Goal: Book appointment/travel/reservation

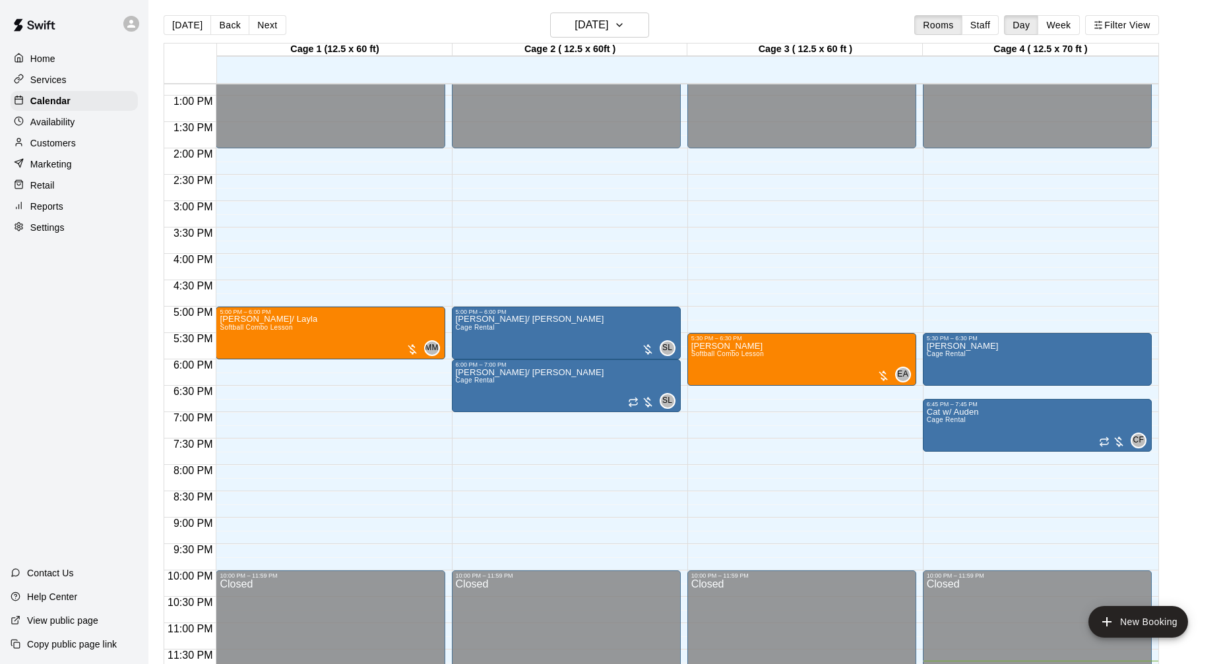
scroll to position [21, 0]
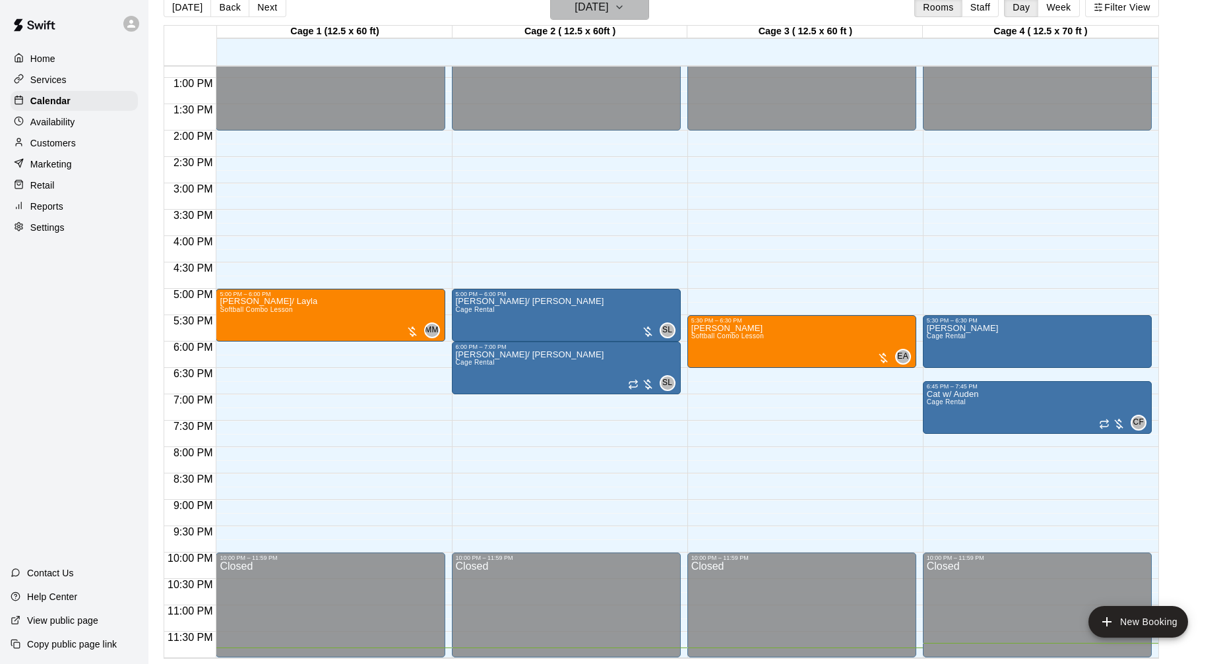
click at [581, 11] on h6 "[DATE]" at bounding box center [591, 7] width 34 height 18
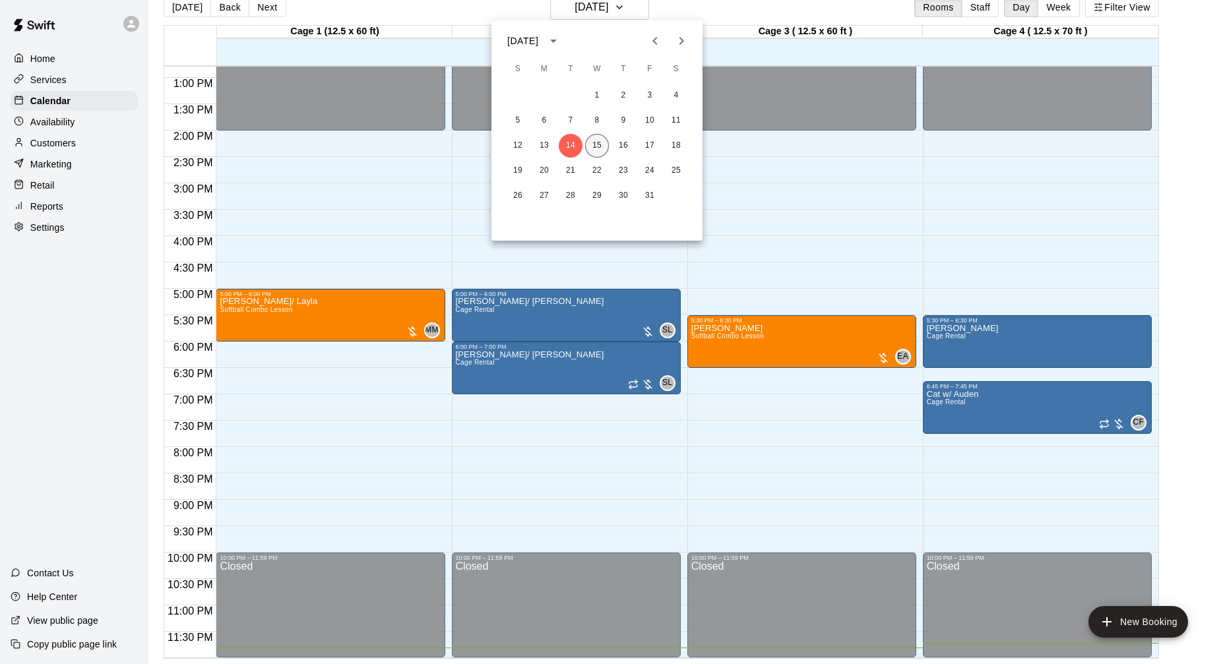
click at [597, 146] on button "15" at bounding box center [597, 146] width 24 height 24
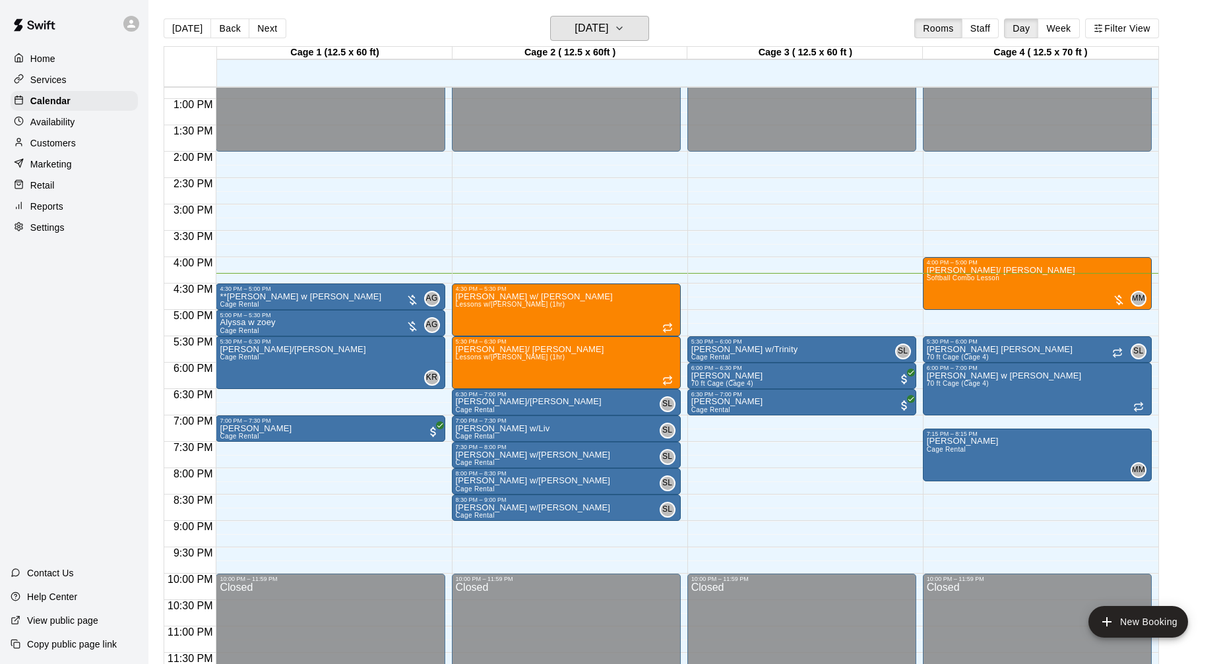
scroll to position [659, 0]
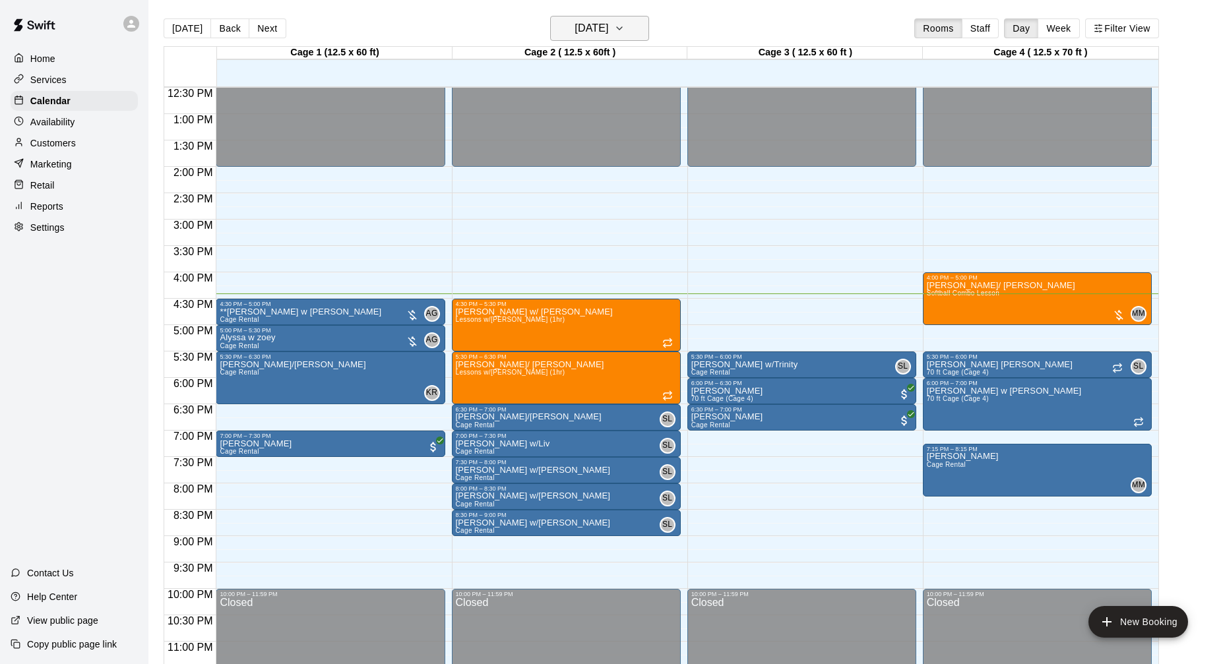
click at [608, 35] on h6 "[DATE]" at bounding box center [591, 28] width 34 height 18
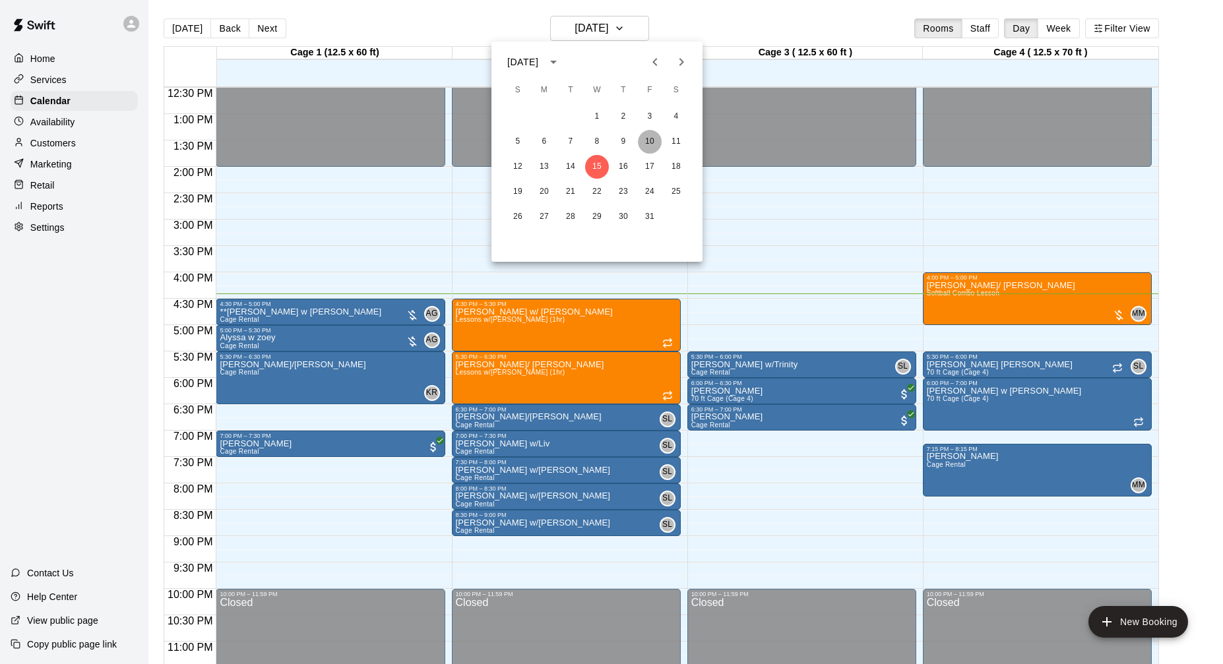
click at [650, 138] on button "10" at bounding box center [650, 142] width 24 height 24
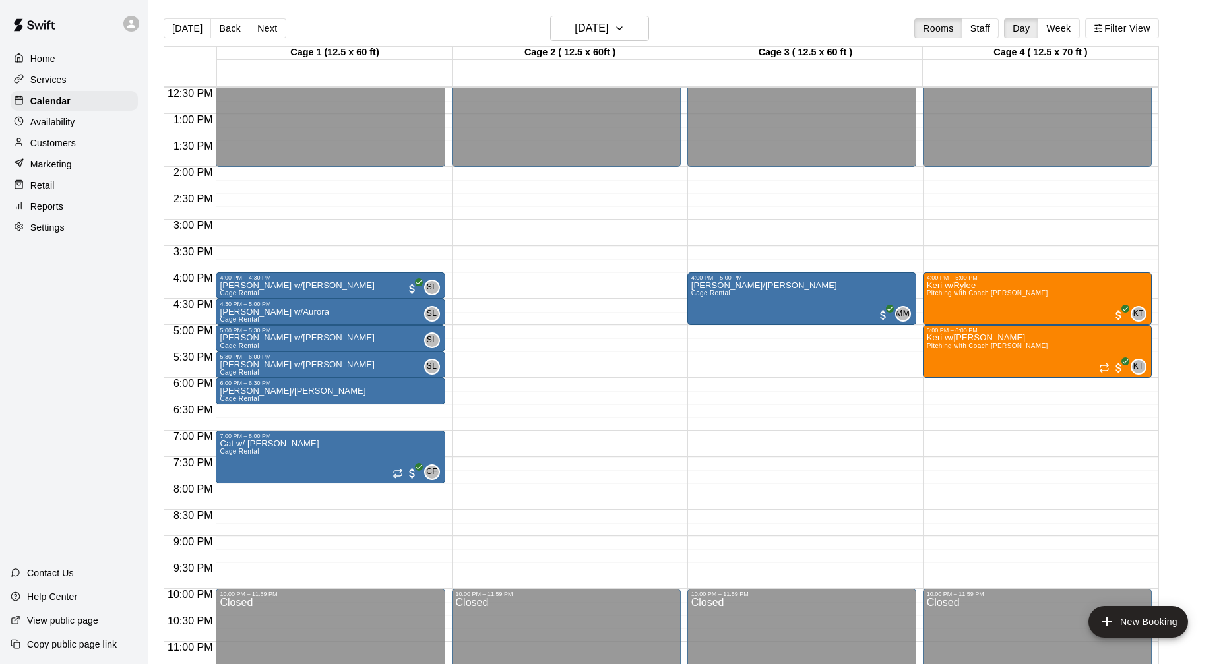
click at [258, 30] on button "Next" at bounding box center [267, 28] width 37 height 20
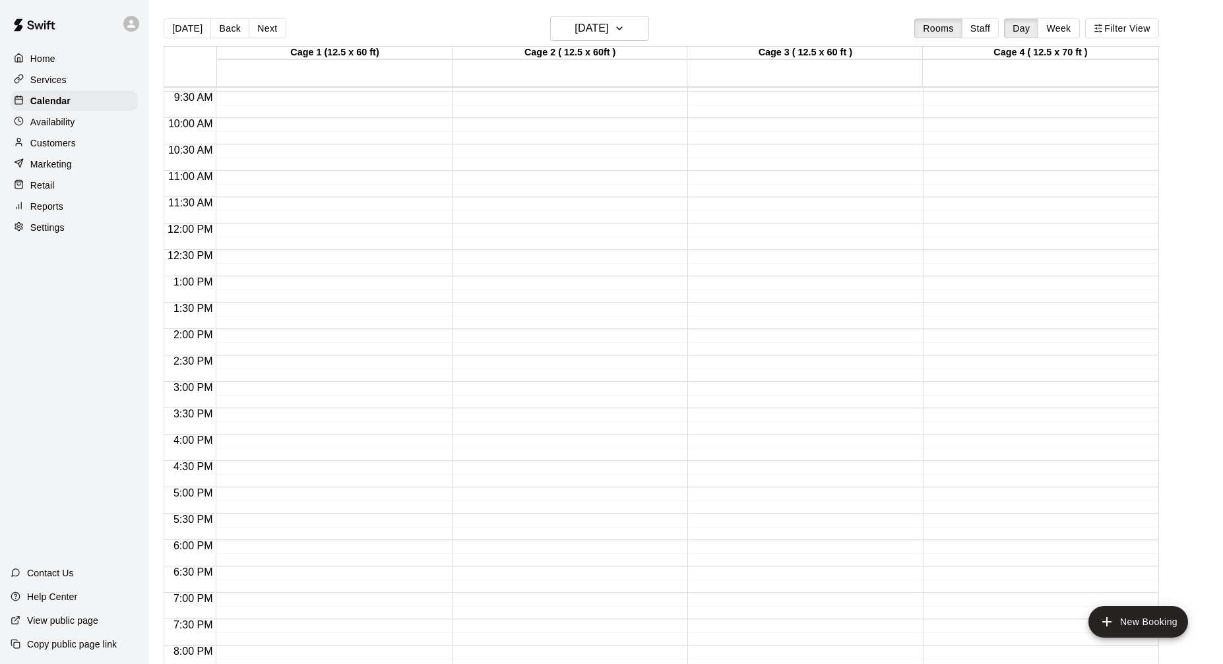
scroll to position [499, 0]
click at [630, 25] on button "[DATE]" at bounding box center [599, 28] width 99 height 25
click at [551, 167] on button "13" at bounding box center [544, 167] width 24 height 24
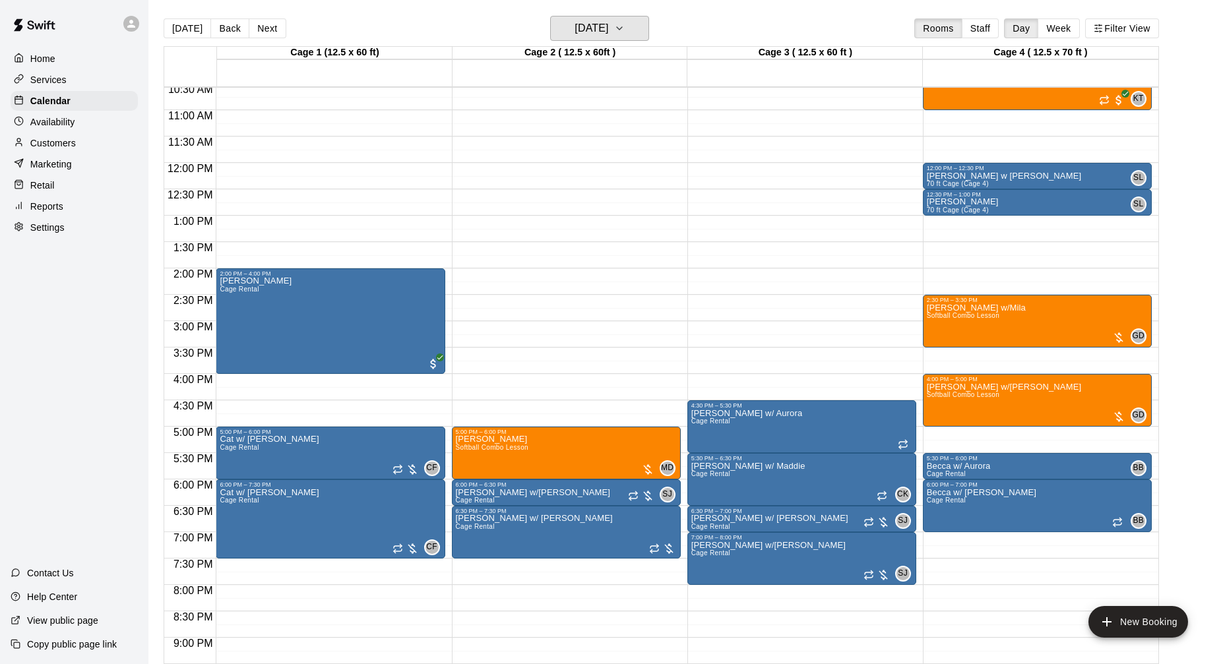
scroll to position [574, 0]
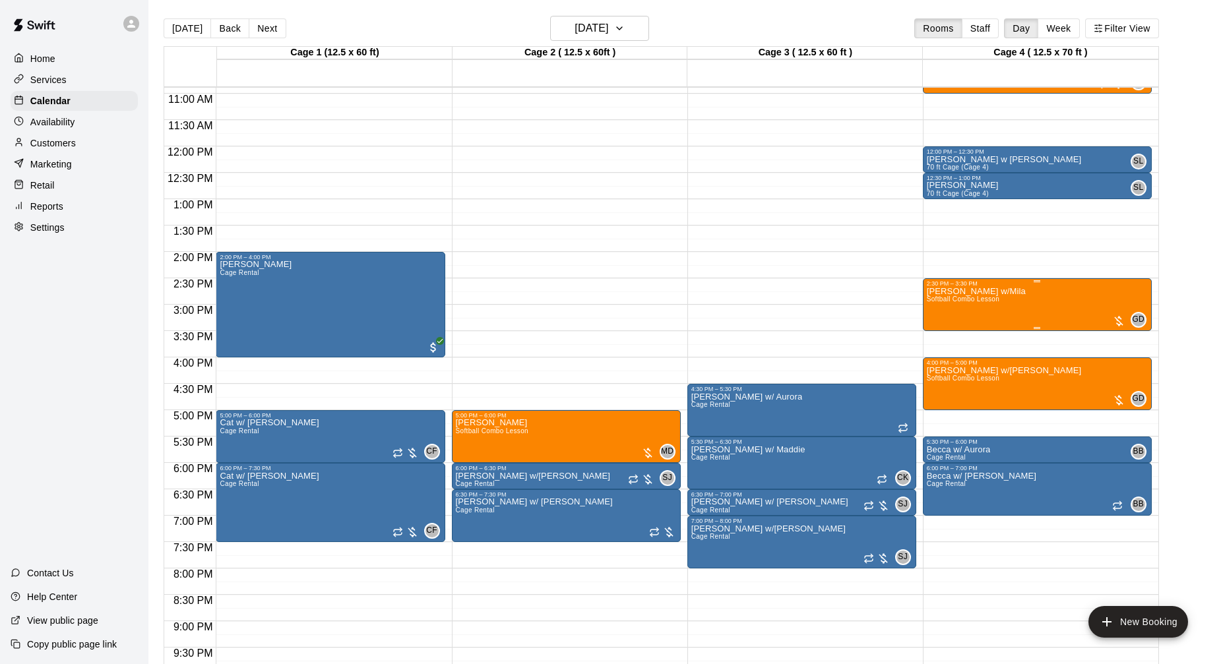
click at [1121, 324] on div at bounding box center [1118, 321] width 13 height 13
click at [1119, 360] on img "edit" at bounding box center [1125, 359] width 15 height 15
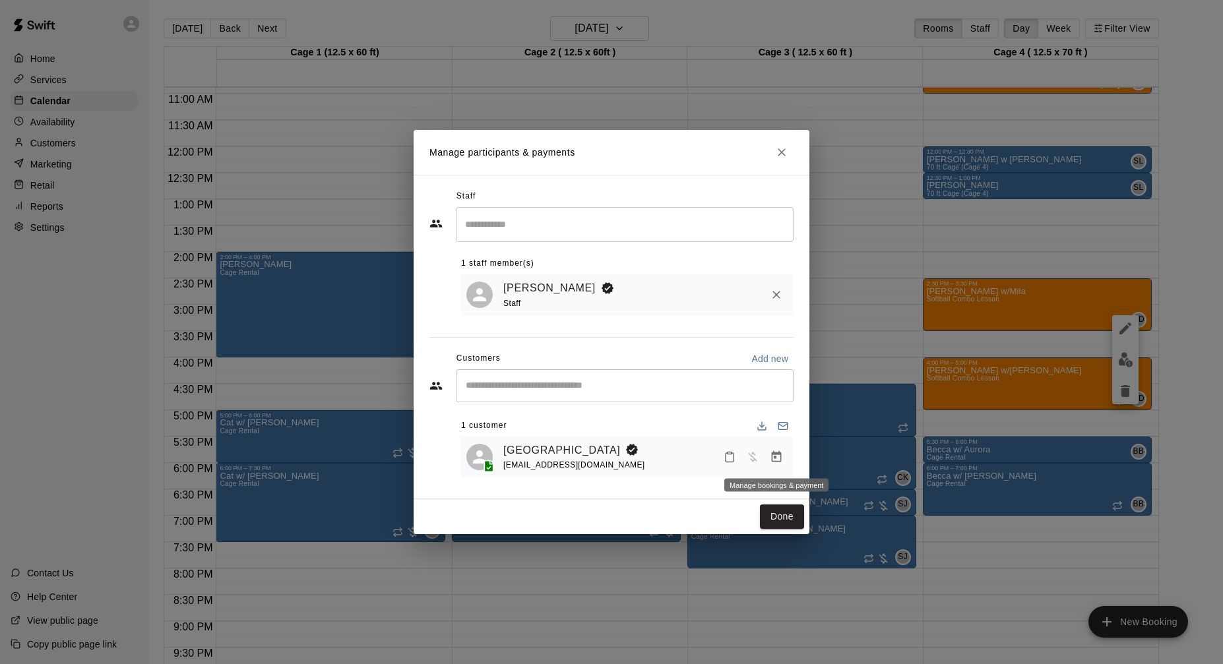
click at [779, 458] on icon "Manage bookings & payment" at bounding box center [776, 456] width 13 height 13
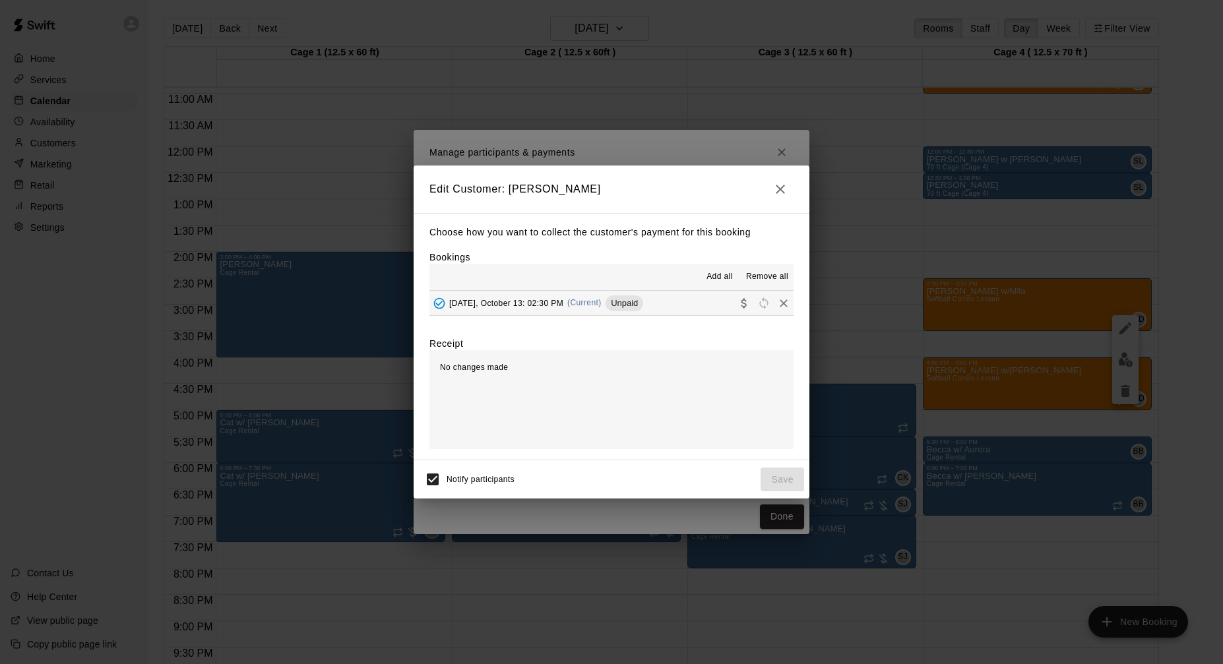
click at [691, 299] on button "[DATE], October 13: 02:30 PM (Current) Unpaid" at bounding box center [611, 303] width 364 height 24
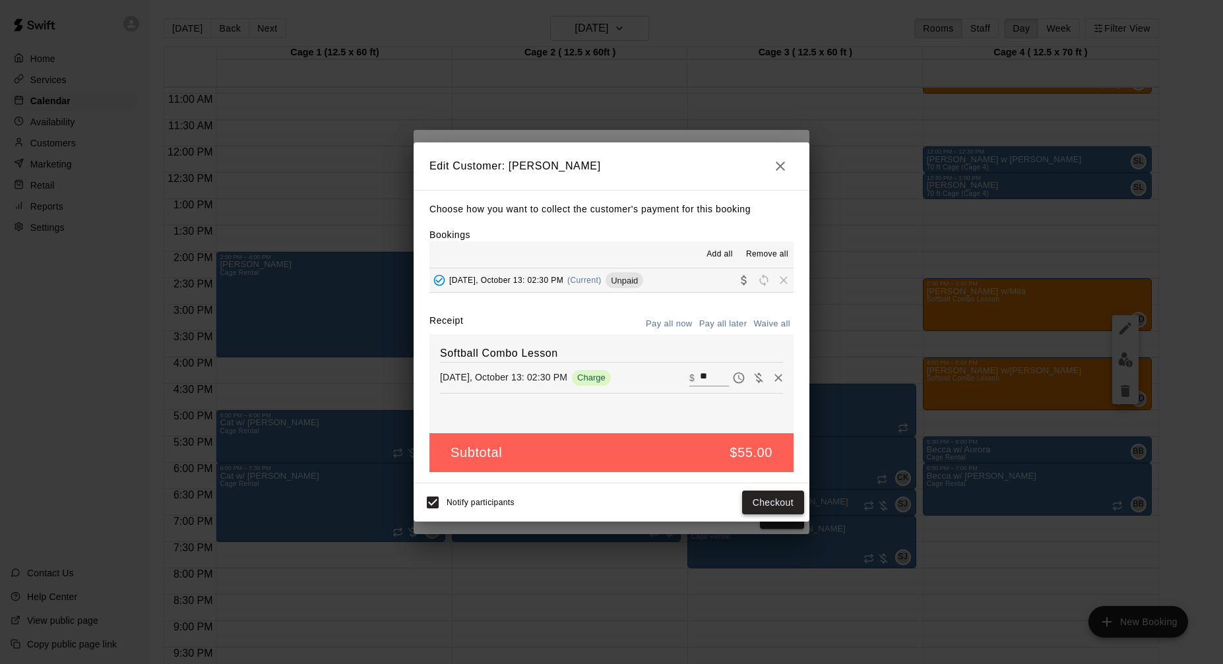
click at [754, 502] on button "Checkout" at bounding box center [773, 503] width 62 height 24
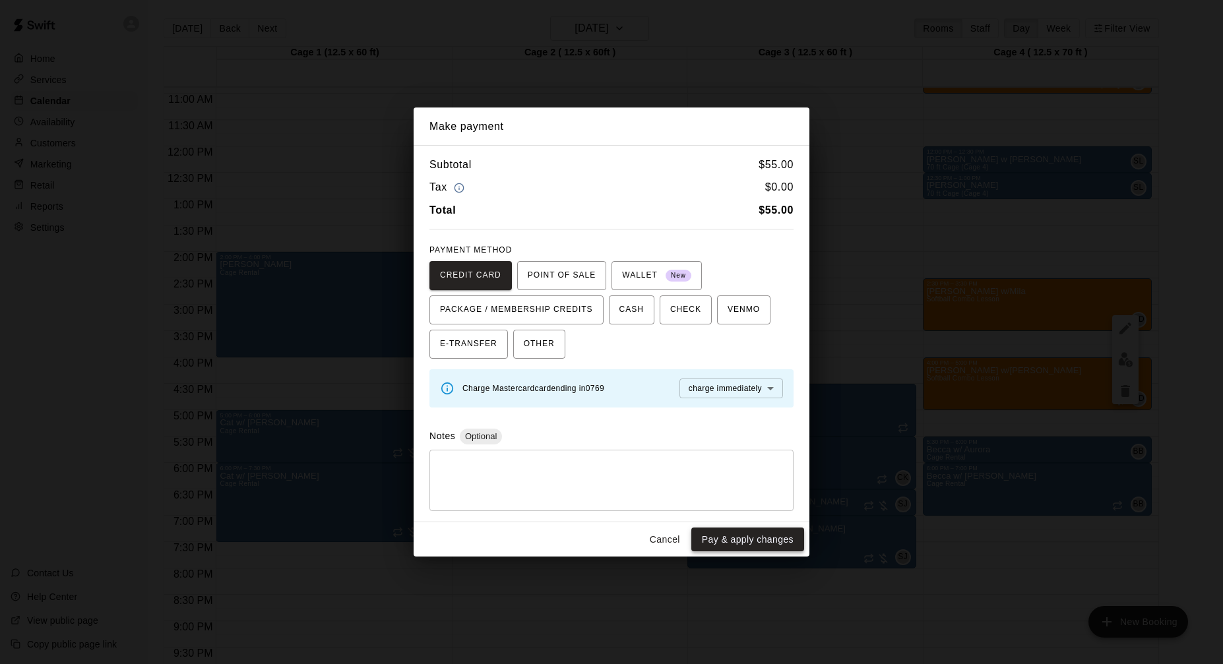
click at [758, 528] on button "Pay & apply changes" at bounding box center [747, 540] width 113 height 24
click at [762, 539] on div "Cancel Pay & apply changes" at bounding box center [611, 539] width 396 height 35
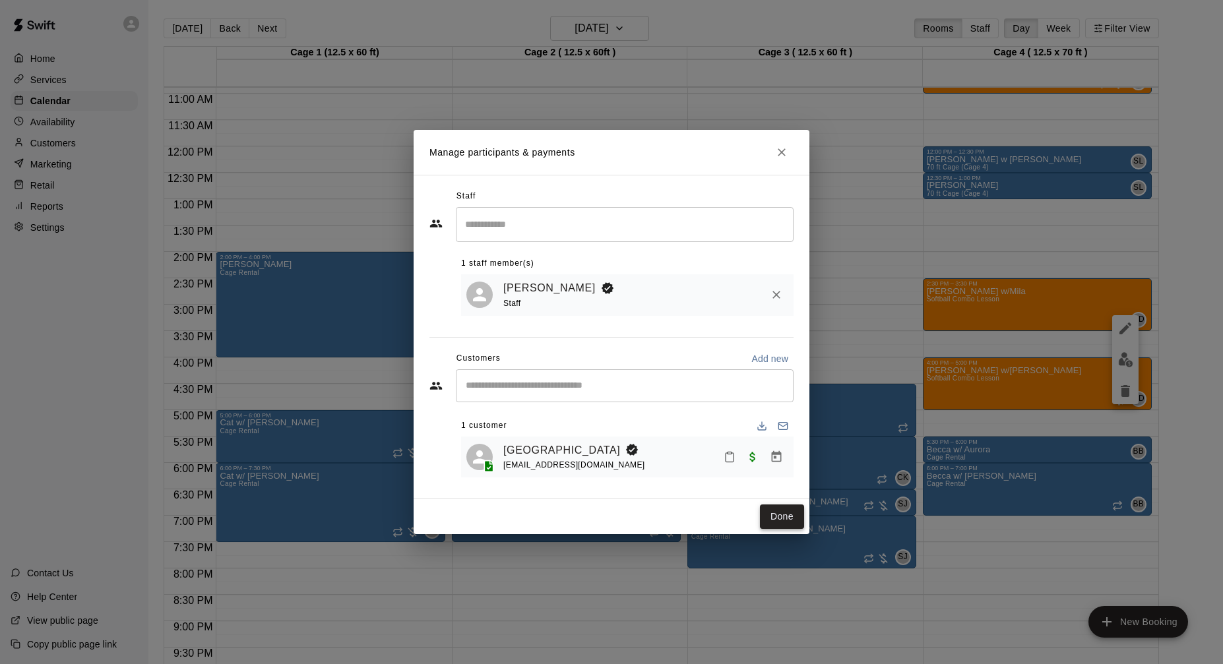
click at [787, 522] on button "Done" at bounding box center [782, 516] width 44 height 24
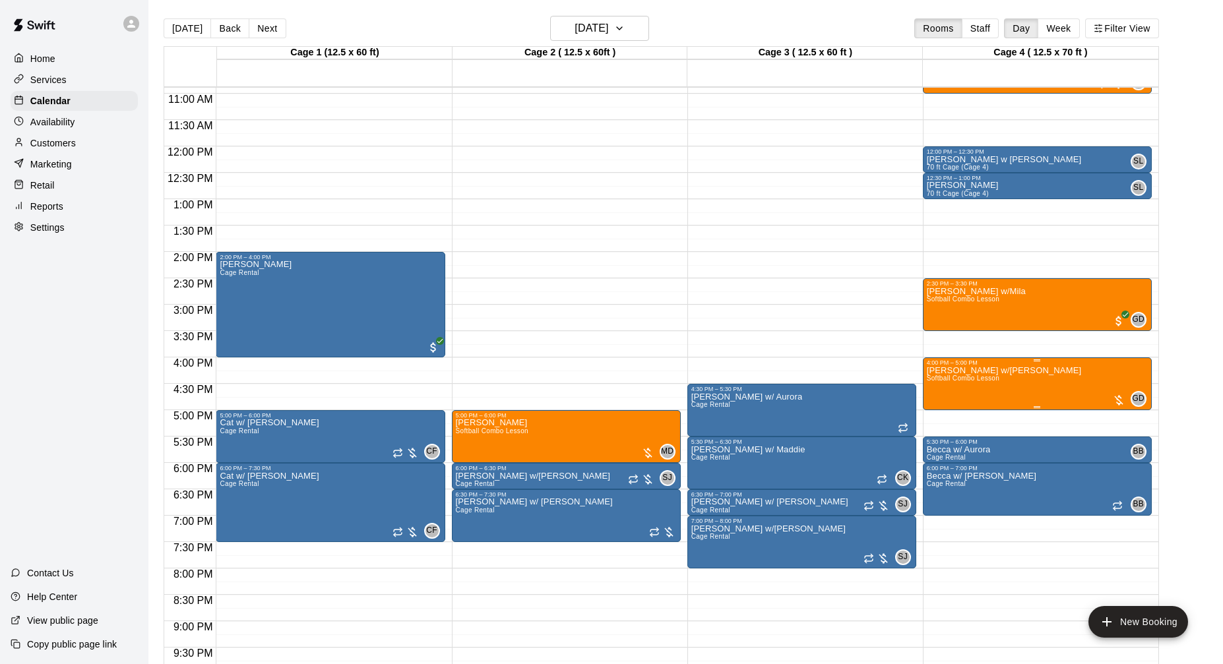
click at [1119, 404] on div at bounding box center [1118, 400] width 13 height 13
click at [1127, 435] on img "edit" at bounding box center [1125, 438] width 15 height 15
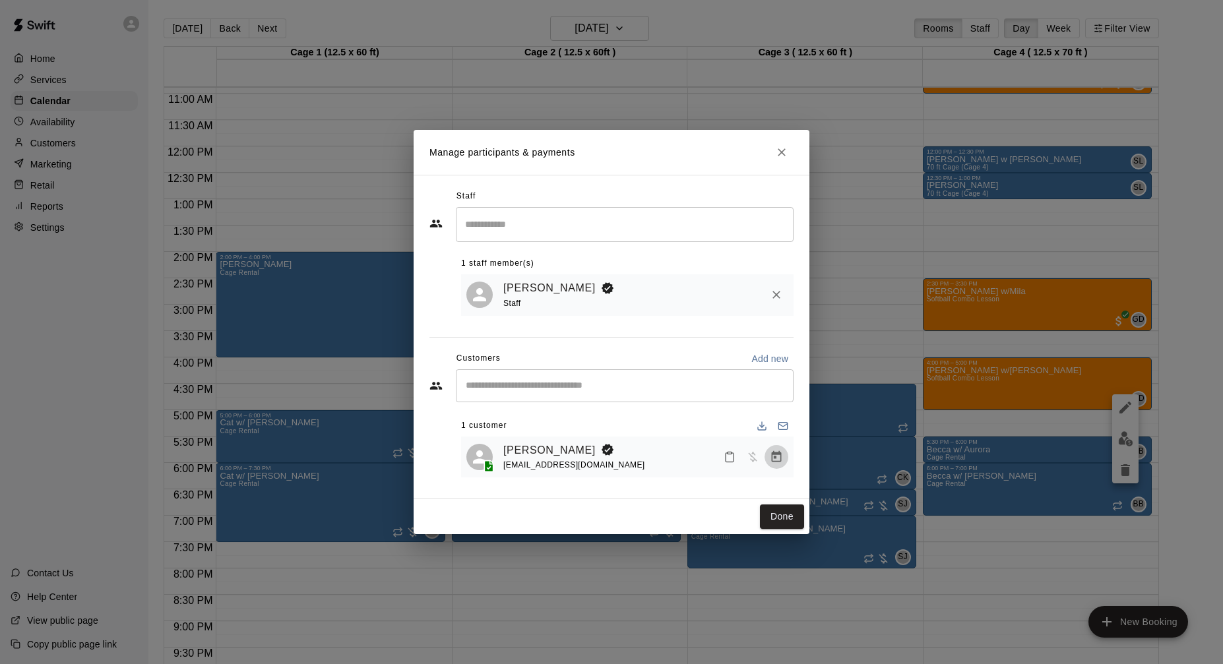
click at [772, 458] on icon "Manage bookings & payment" at bounding box center [777, 456] width 10 height 11
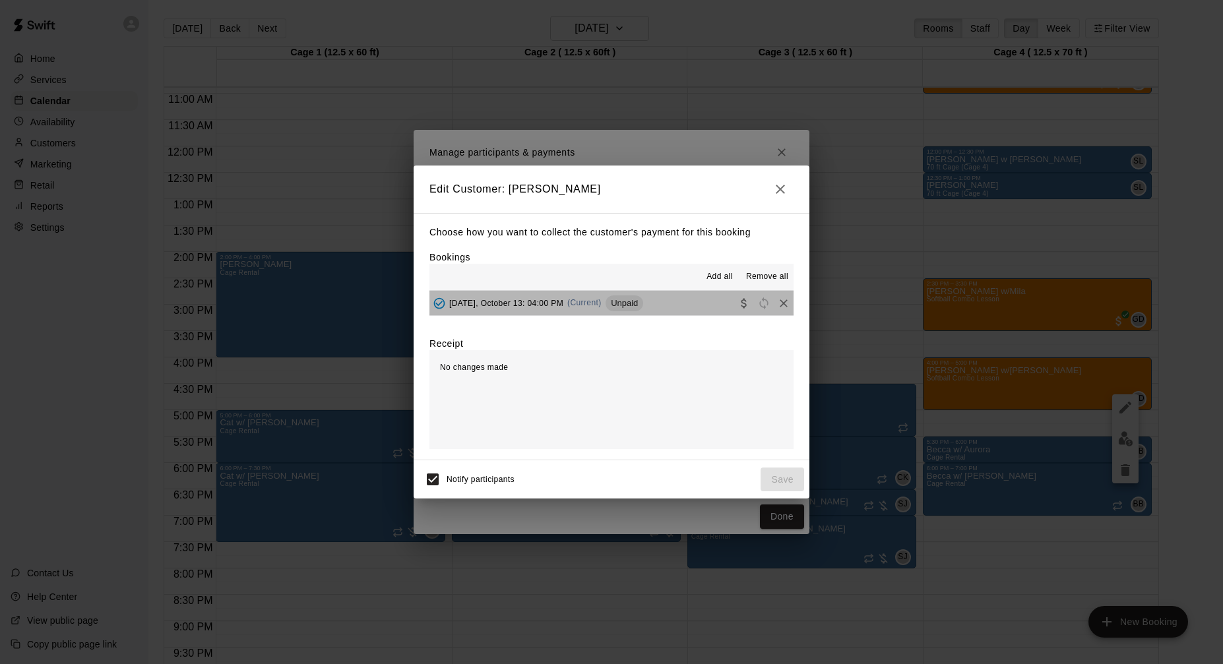
click at [679, 307] on button "[DATE], October 13: 04:00 PM (Current) Unpaid" at bounding box center [611, 303] width 364 height 24
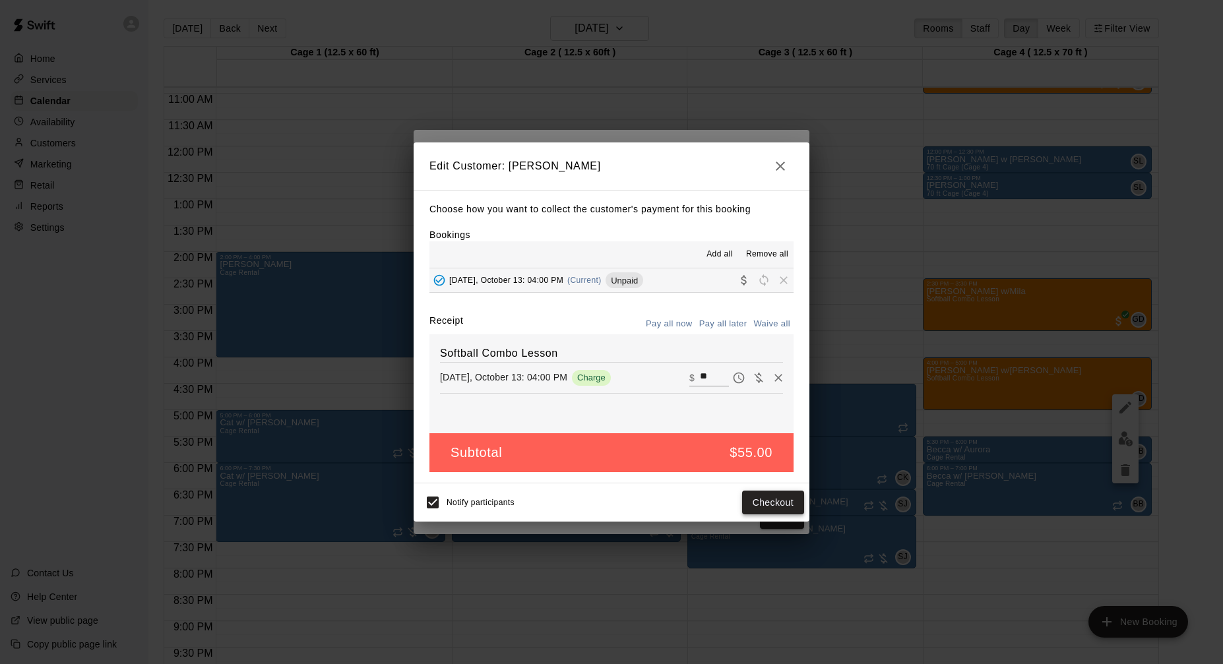
click at [758, 499] on button "Checkout" at bounding box center [773, 503] width 62 height 24
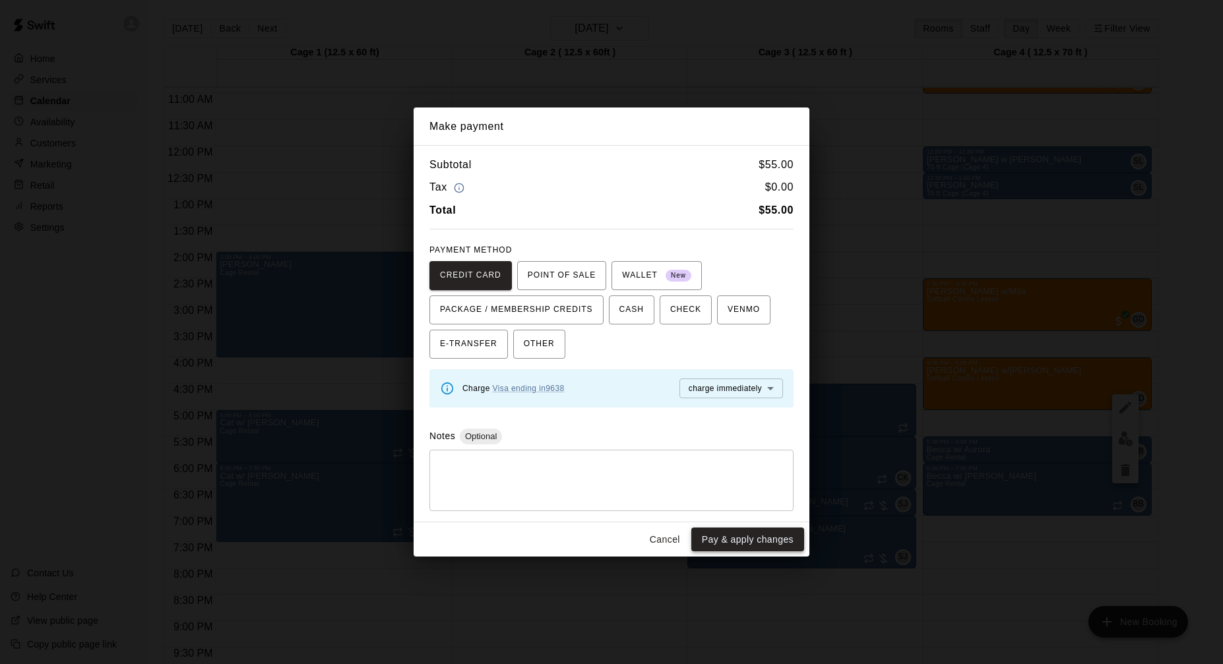
click at [749, 541] on button "Pay & apply changes" at bounding box center [747, 540] width 113 height 24
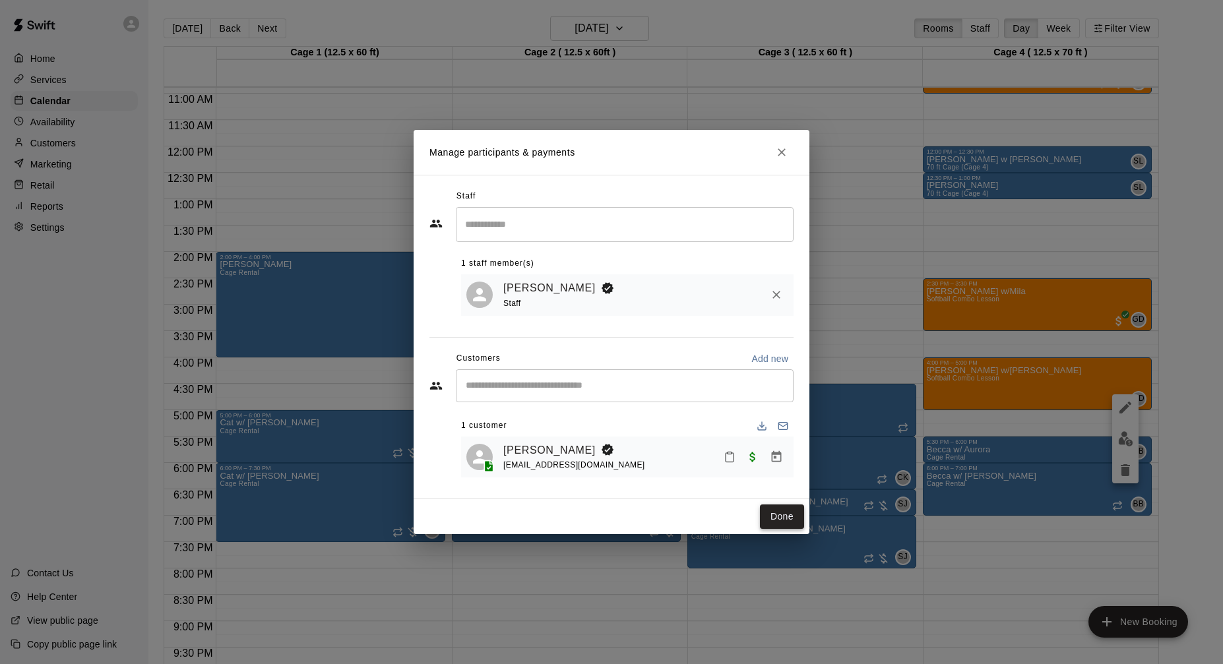
click at [794, 515] on button "Done" at bounding box center [782, 516] width 44 height 24
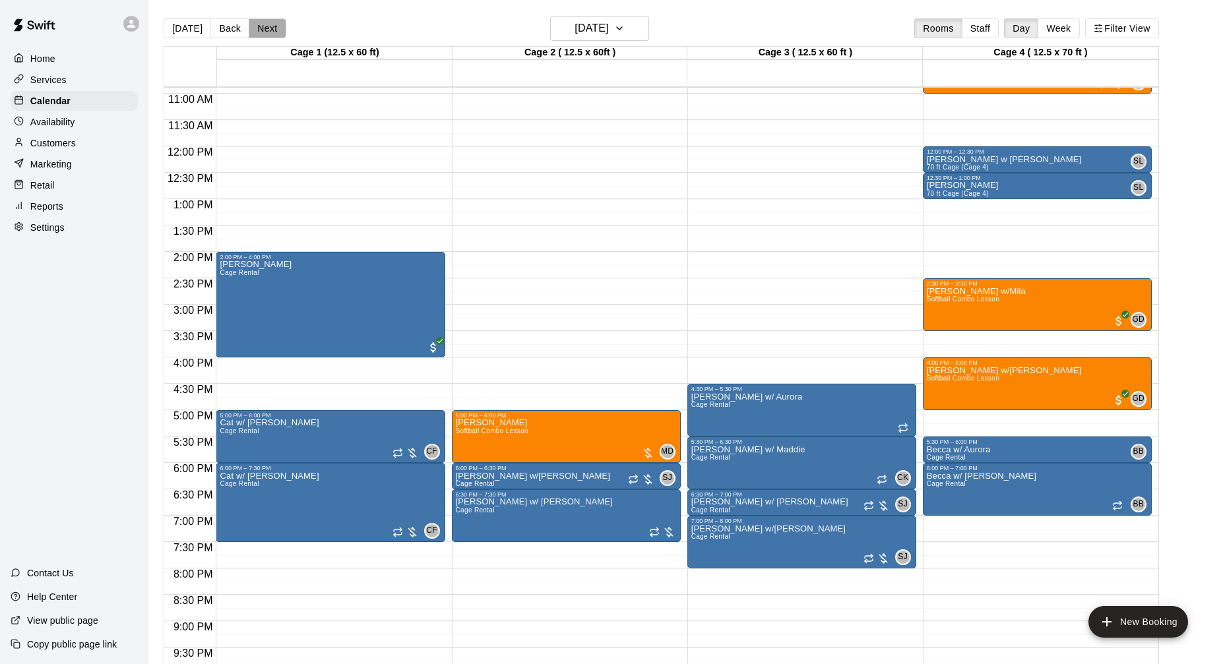
click at [257, 28] on button "Next" at bounding box center [267, 28] width 37 height 20
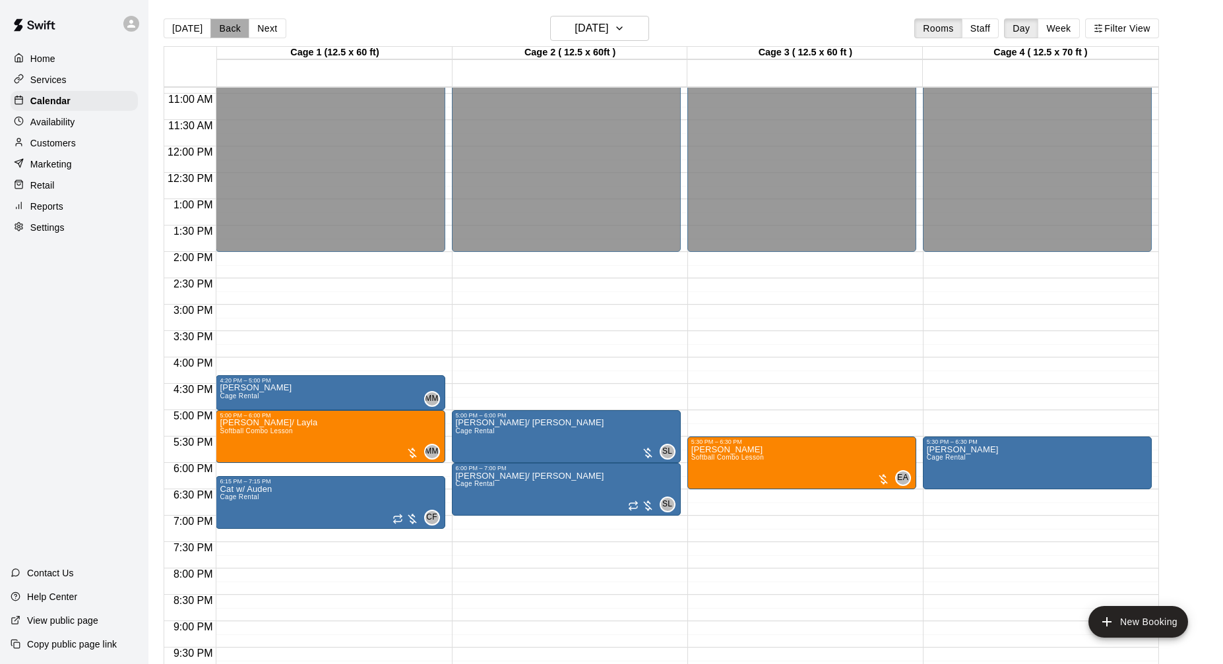
click at [226, 32] on button "Back" at bounding box center [229, 28] width 39 height 20
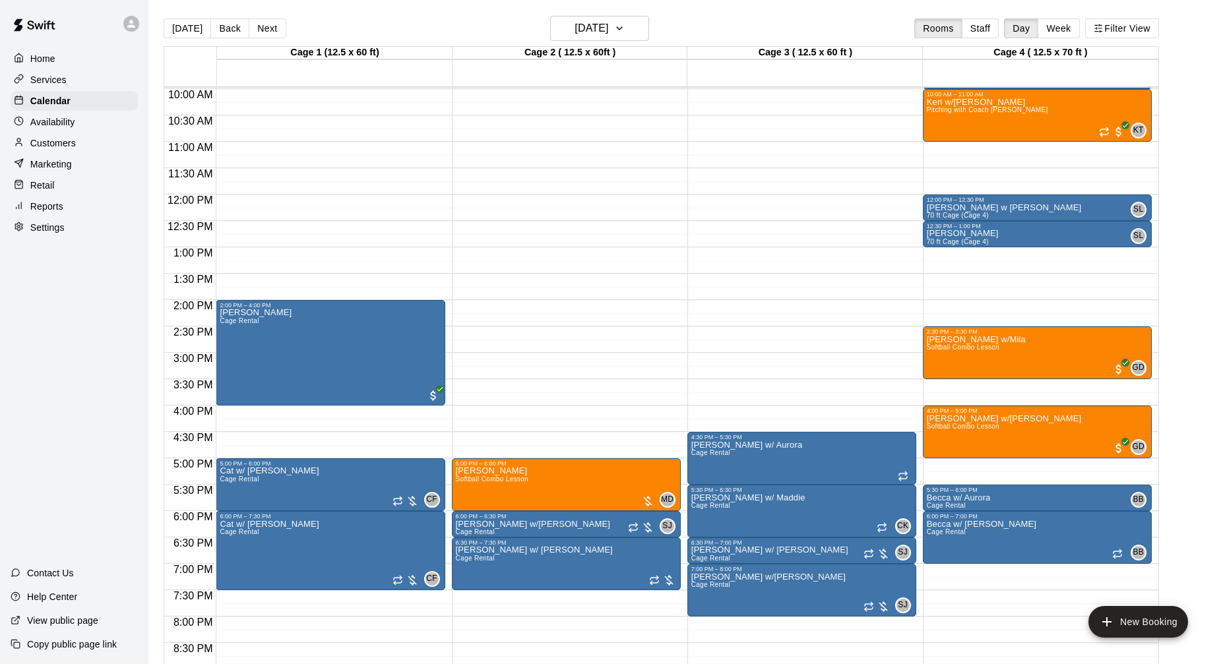
scroll to position [547, 0]
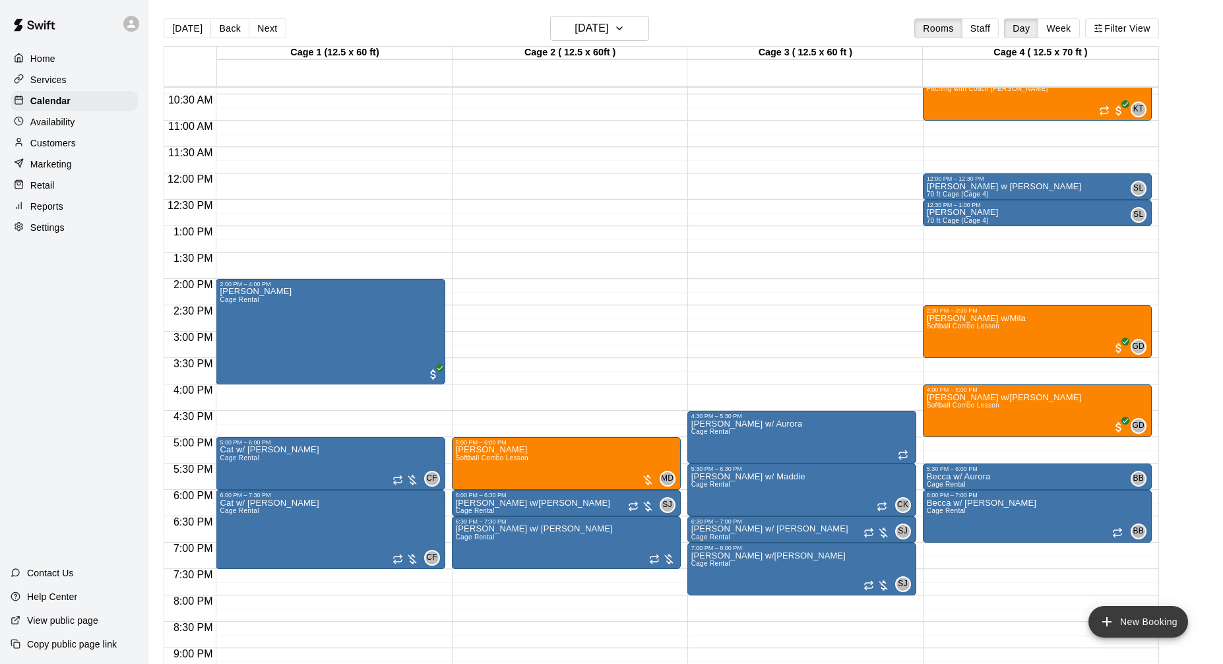
click at [1129, 627] on button "New Booking" at bounding box center [1138, 622] width 100 height 32
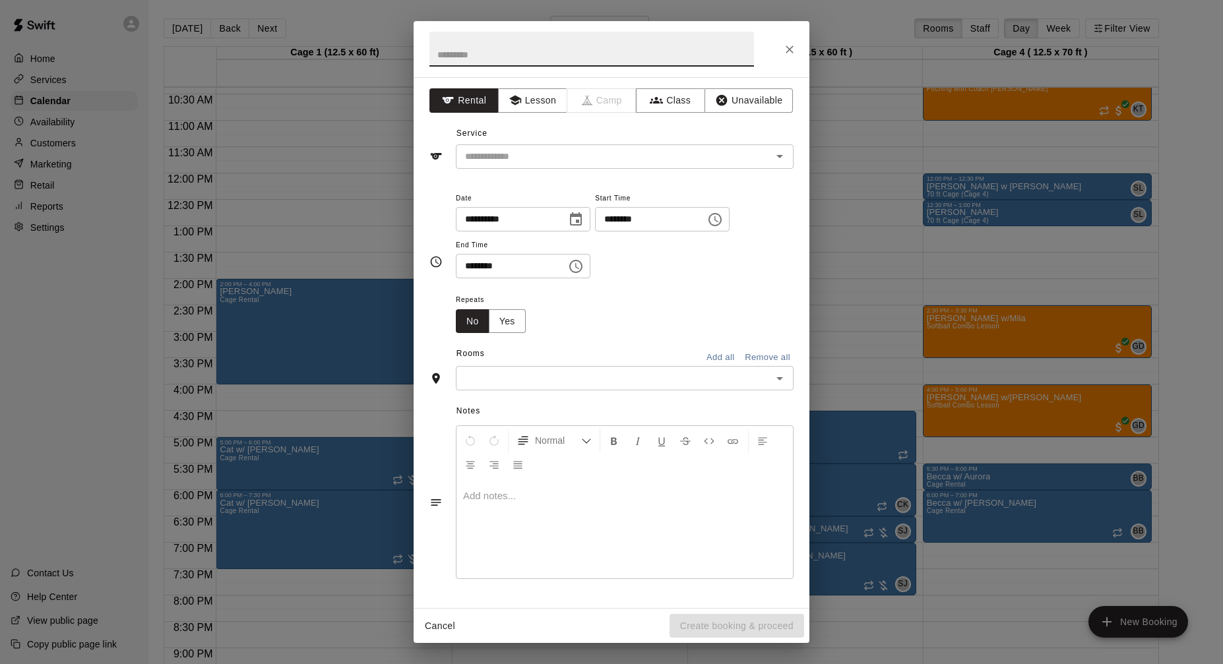
click at [699, 56] on input "text" at bounding box center [591, 49] width 324 height 35
type input "**********"
click at [517, 164] on div "​" at bounding box center [625, 156] width 338 height 24
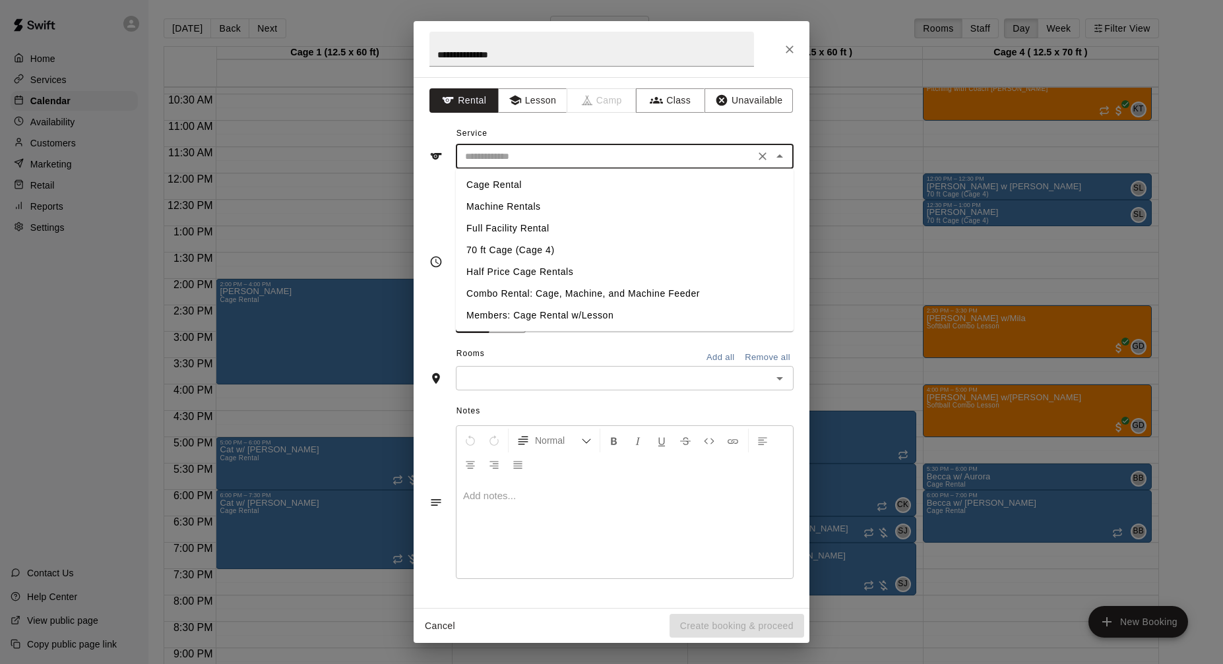
click at [524, 183] on li "Cage Rental" at bounding box center [625, 185] width 338 height 22
type input "**********"
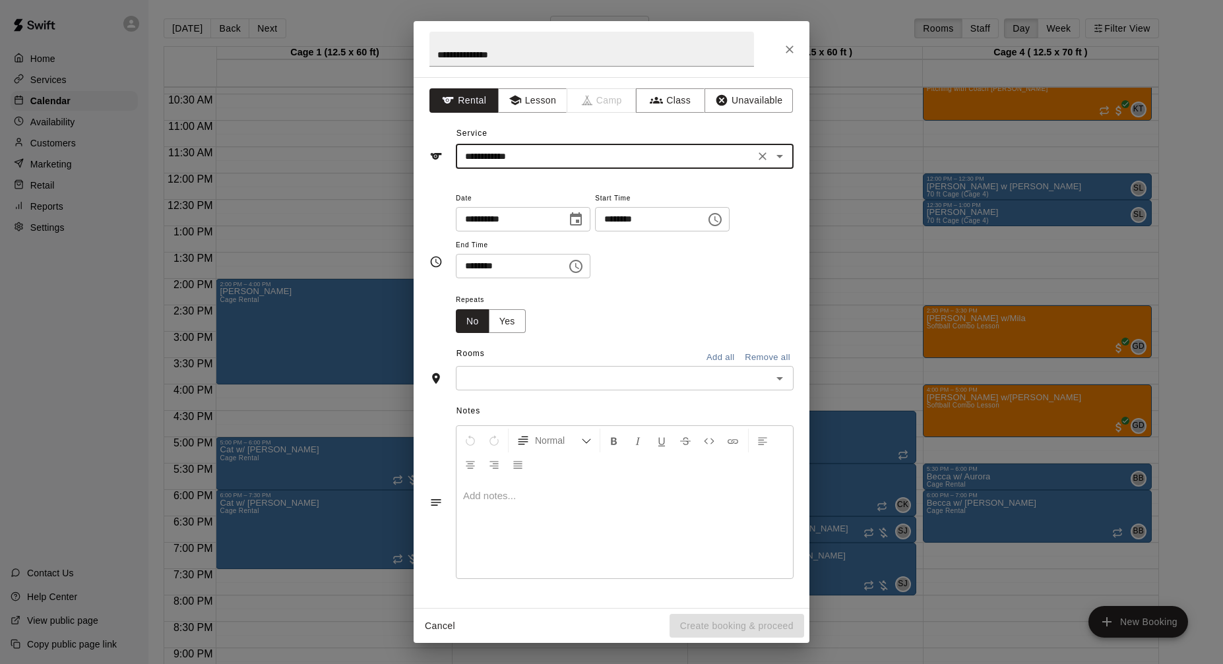
click at [615, 215] on input "********" at bounding box center [646, 219] width 102 height 24
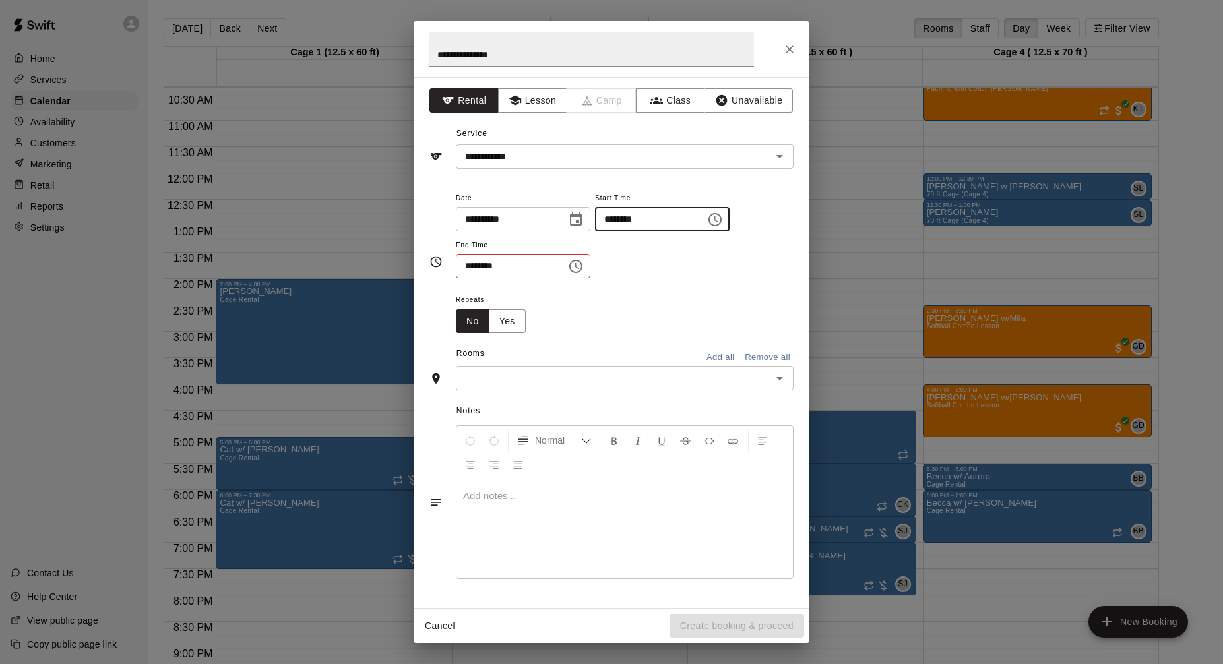
click at [617, 218] on input "********" at bounding box center [646, 219] width 102 height 24
type input "********"
click at [482, 265] on input "********" at bounding box center [507, 266] width 102 height 24
type input "********"
click at [650, 371] on input "text" at bounding box center [614, 378] width 308 height 16
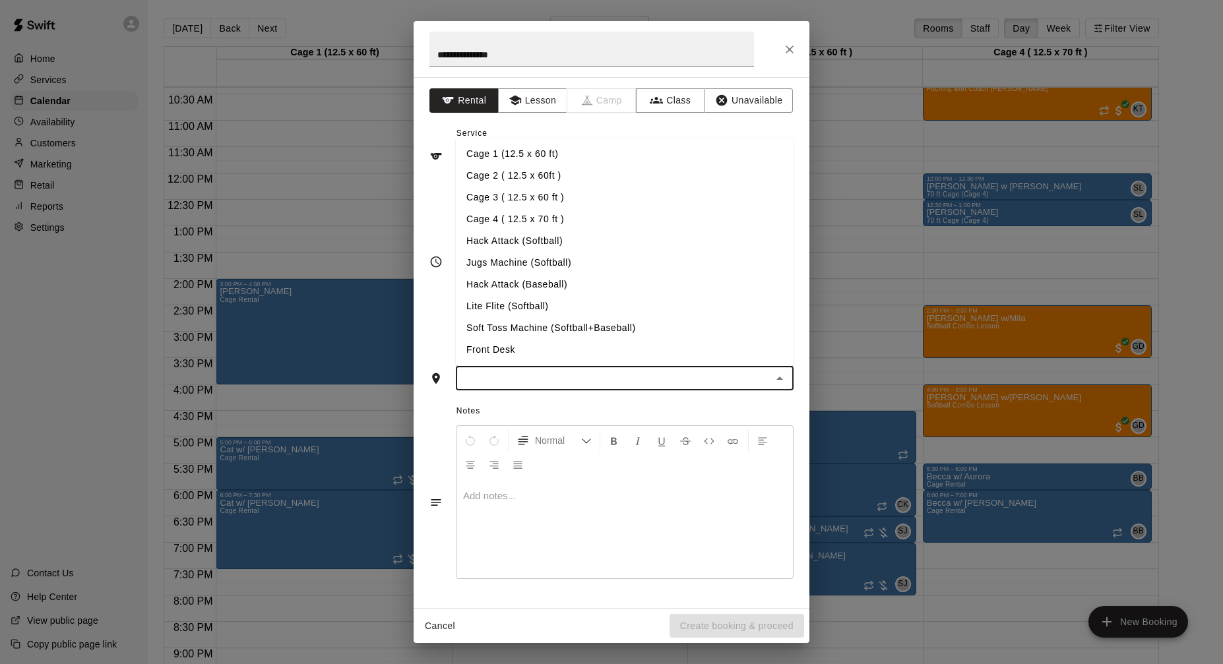
click at [569, 211] on li "Cage 4 ( 12.5 x 70 ft )" at bounding box center [625, 219] width 338 height 22
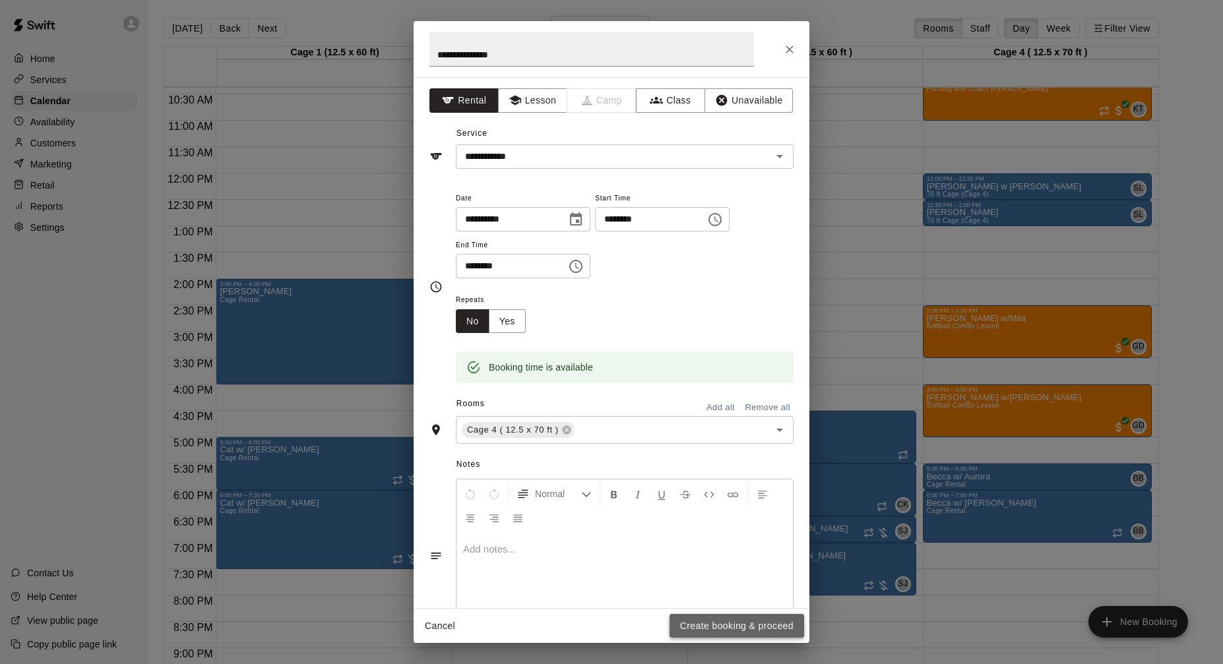
click at [741, 636] on button "Create booking & proceed" at bounding box center [736, 626] width 135 height 24
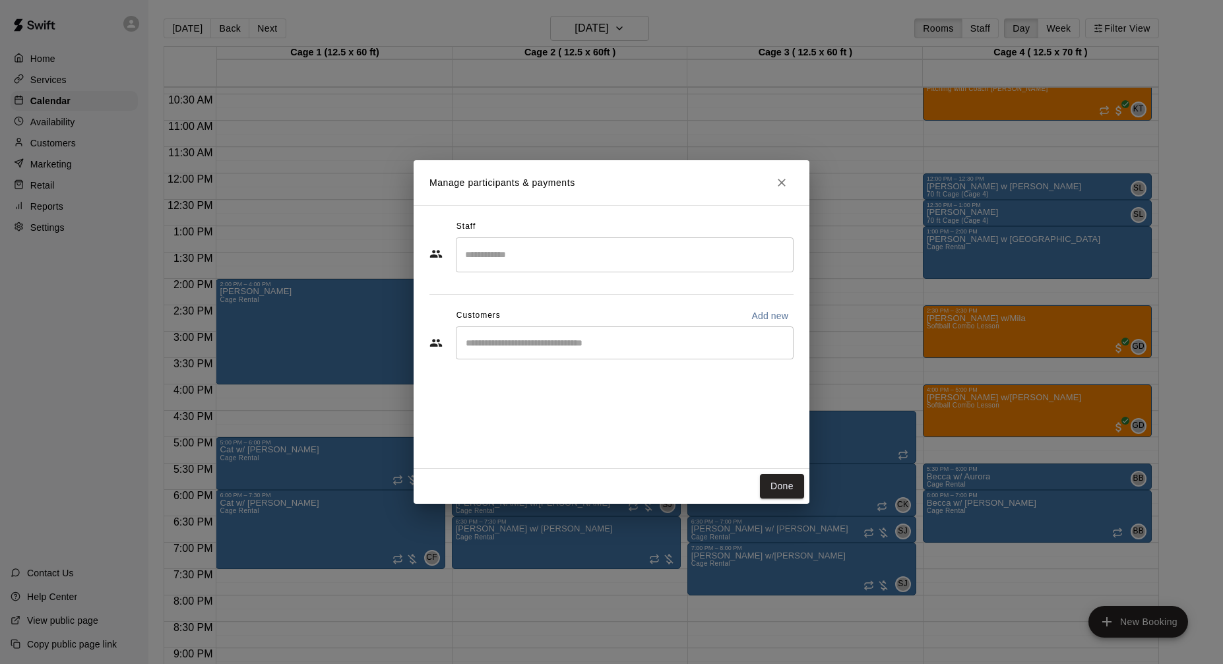
click at [554, 345] on input "Start typing to search customers..." at bounding box center [625, 342] width 326 height 13
type input "****"
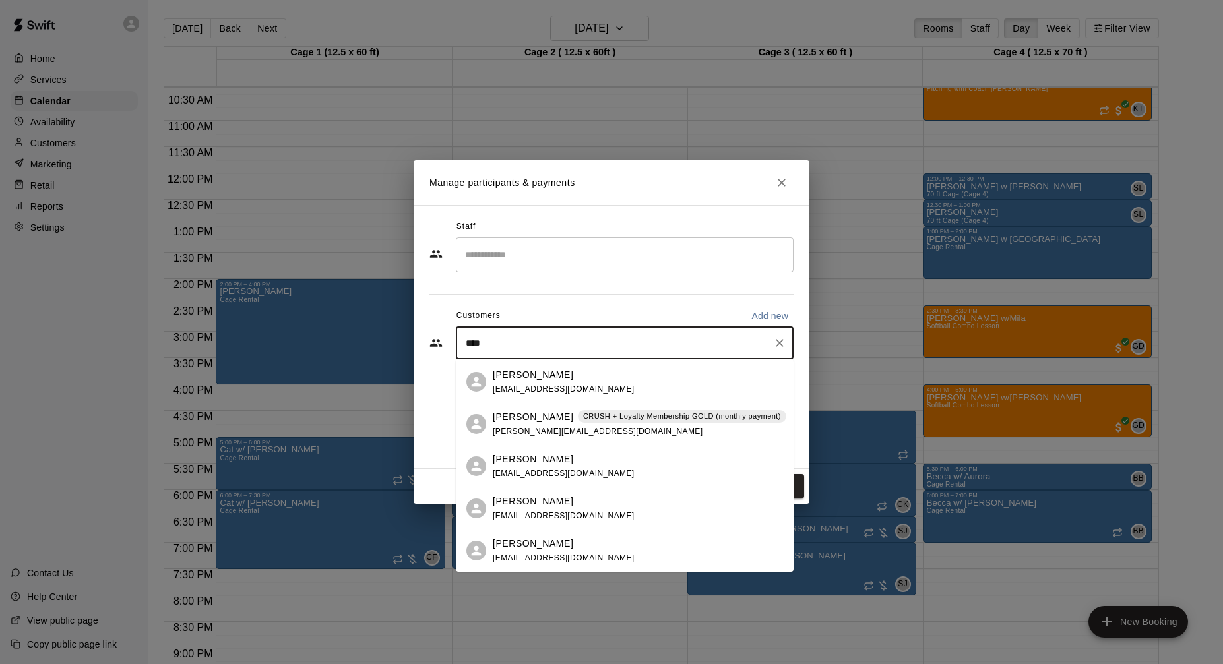
click at [619, 412] on p "CRUSH + Loyalty Membership GOLD (monthly payment)" at bounding box center [682, 416] width 198 height 11
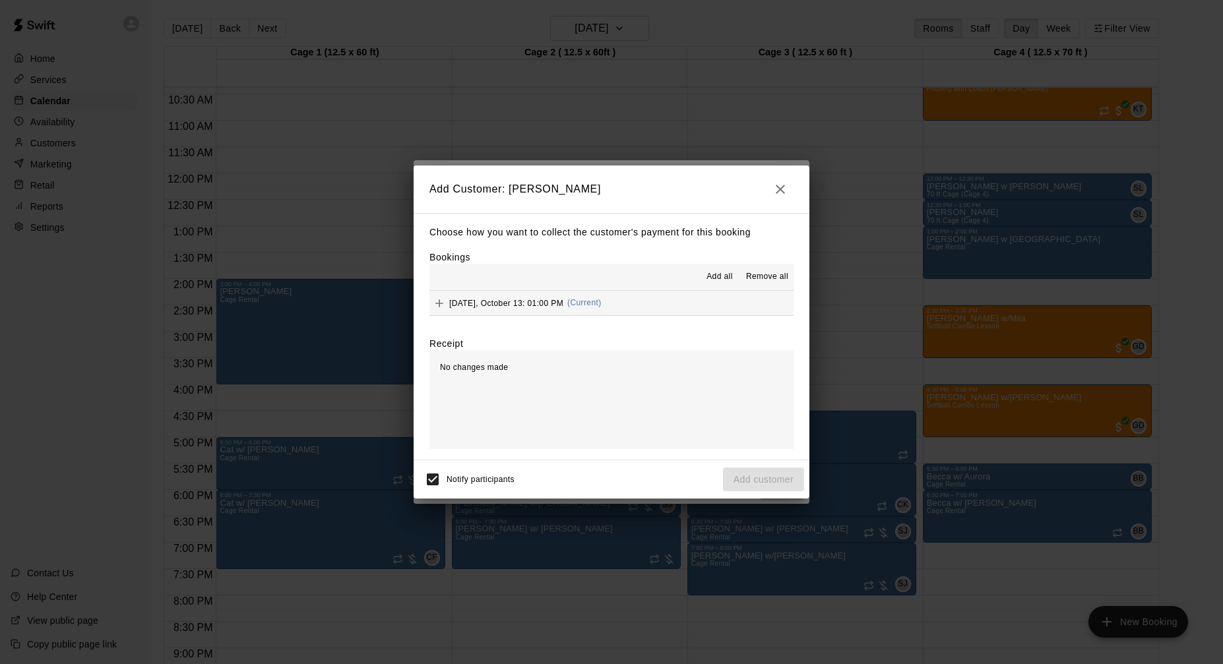
click at [634, 303] on button "[DATE], October 13: 01:00 PM (Current)" at bounding box center [611, 303] width 364 height 24
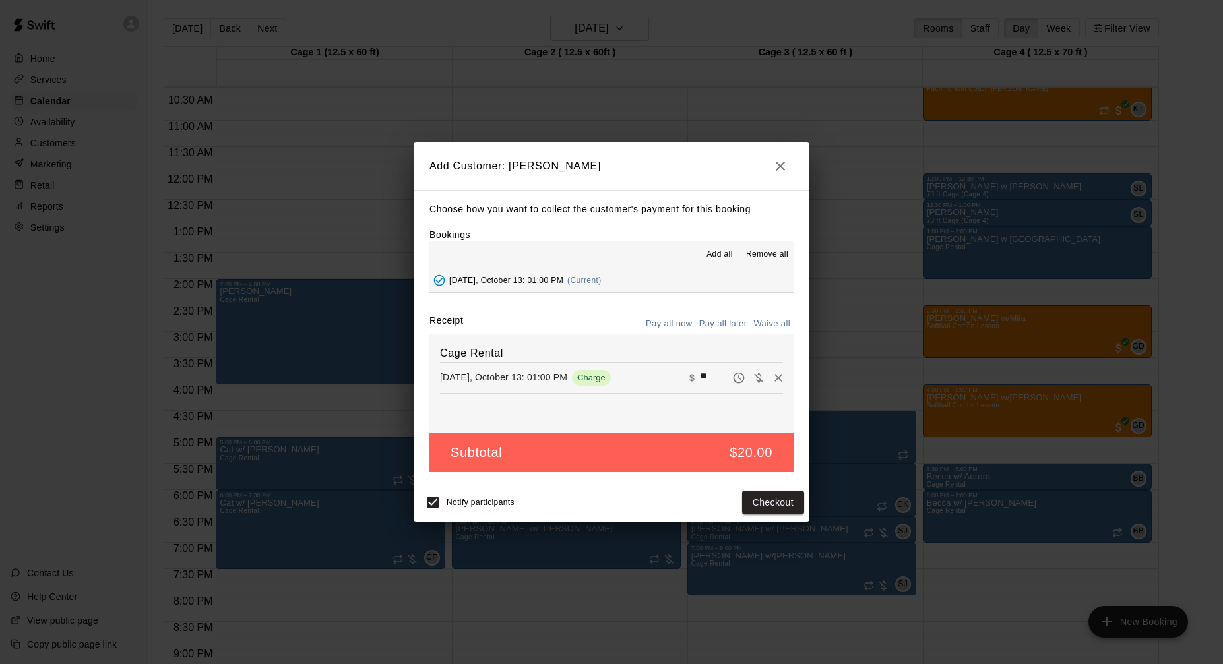
click at [733, 320] on button "Pay all later" at bounding box center [723, 324] width 55 height 20
click at [767, 504] on button "Add customer" at bounding box center [763, 503] width 81 height 24
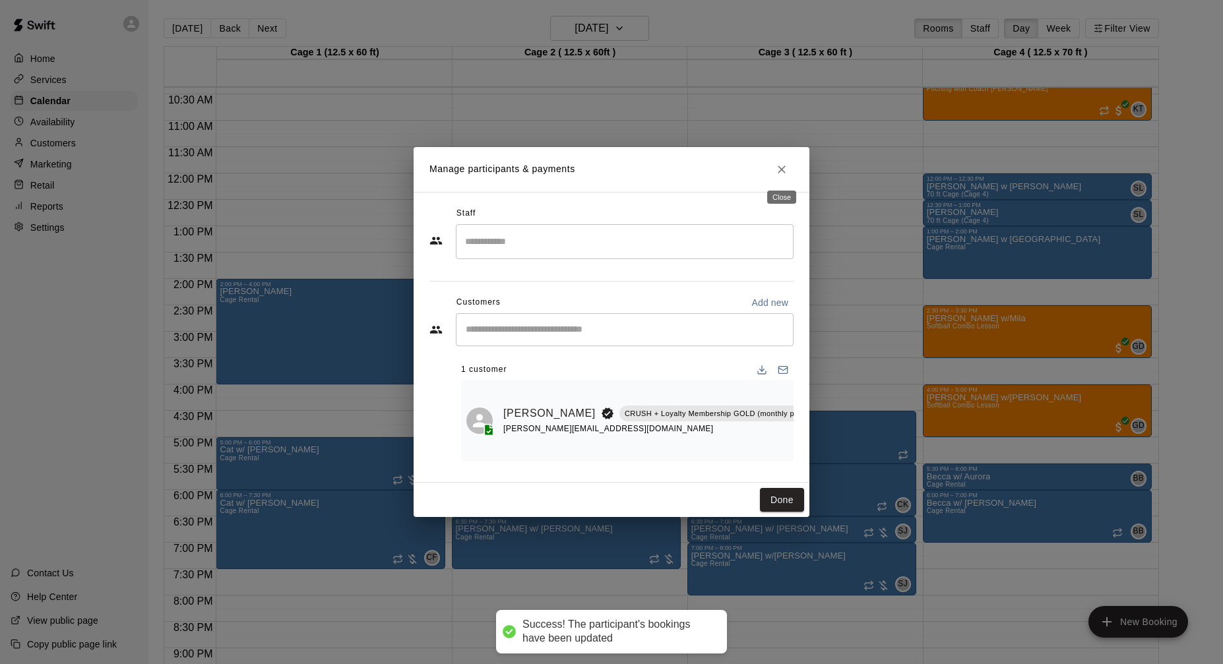
click at [785, 169] on icon "Close" at bounding box center [781, 169] width 13 height 13
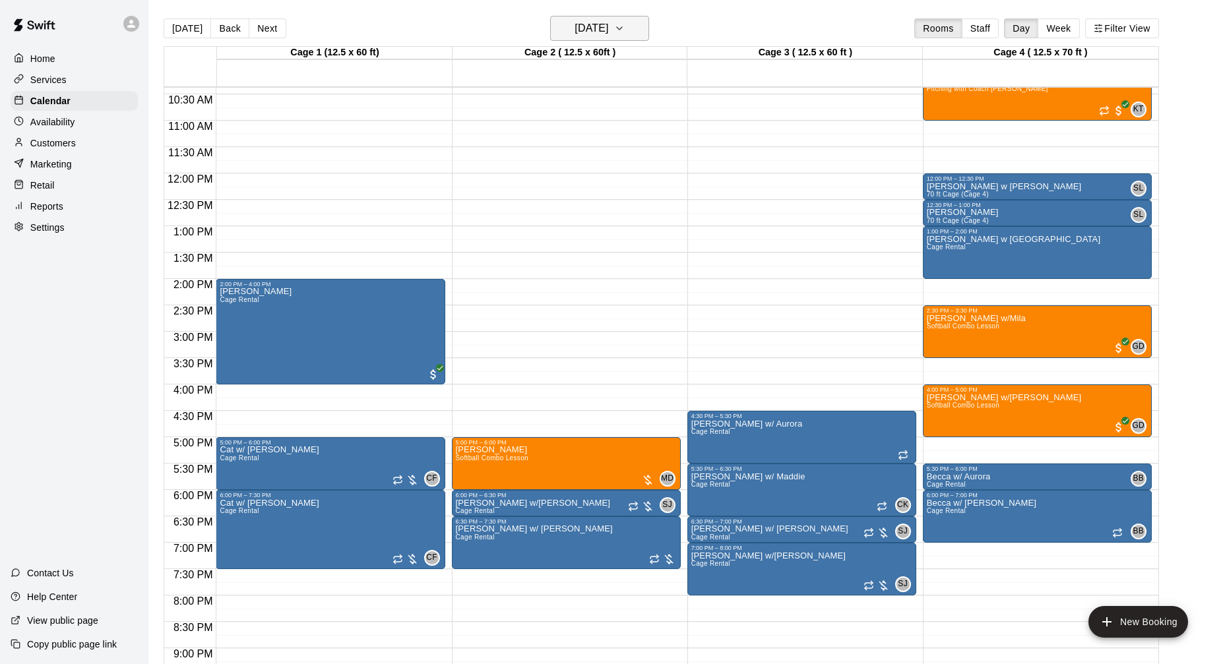
click at [626, 32] on button "[DATE]" at bounding box center [599, 28] width 99 height 25
click at [598, 167] on button "15" at bounding box center [597, 167] width 24 height 24
